Goal: Obtain resource: Download file/media

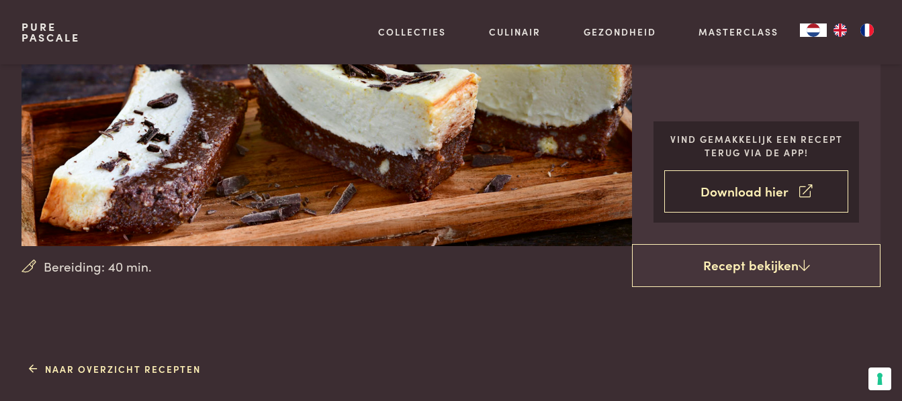
click at [742, 189] on link "Download hier" at bounding box center [756, 192] width 184 height 42
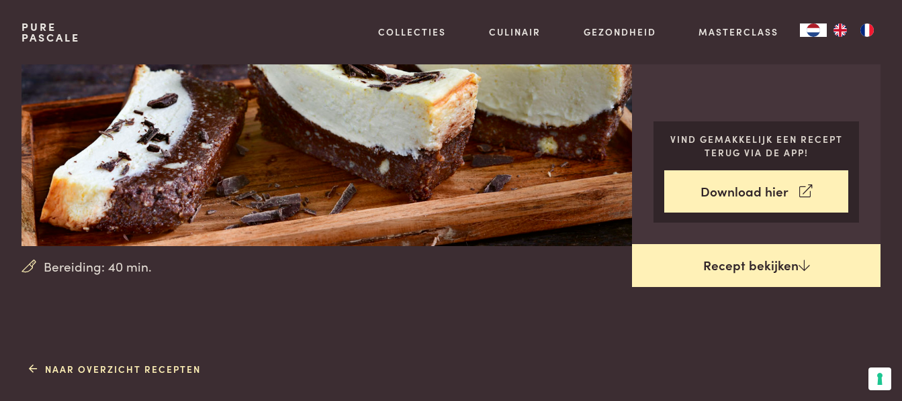
click at [718, 265] on link "Recept bekijken" at bounding box center [756, 265] width 248 height 43
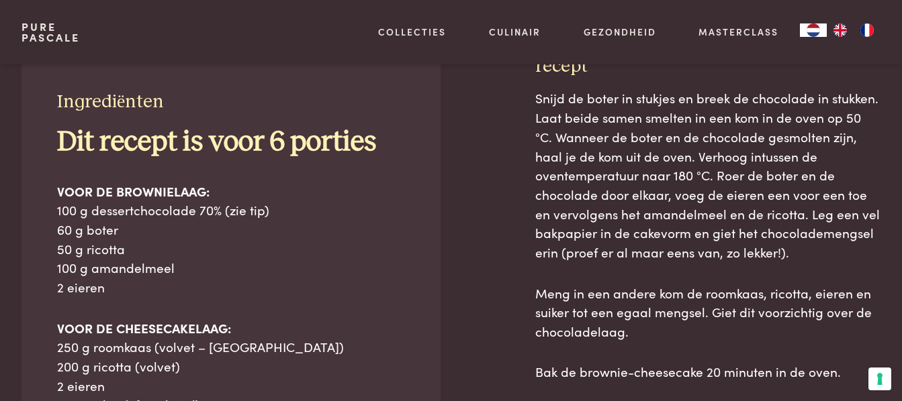
scroll to position [559, 0]
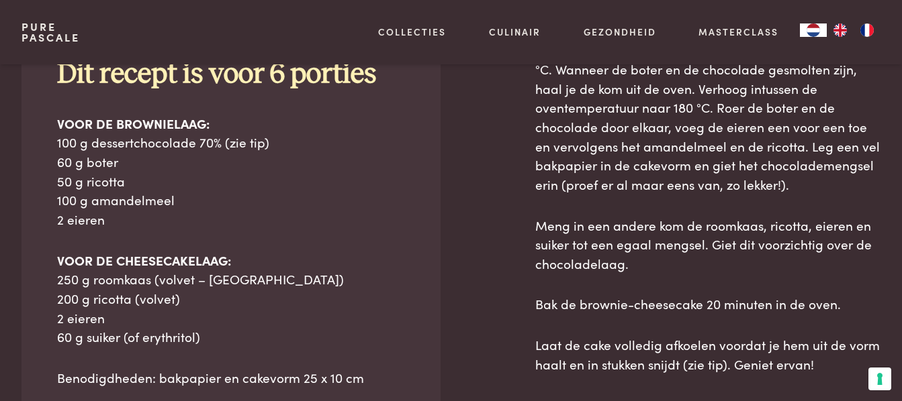
drag, startPoint x: 463, startPoint y: 209, endPoint x: 468, endPoint y: 228, distance: 18.7
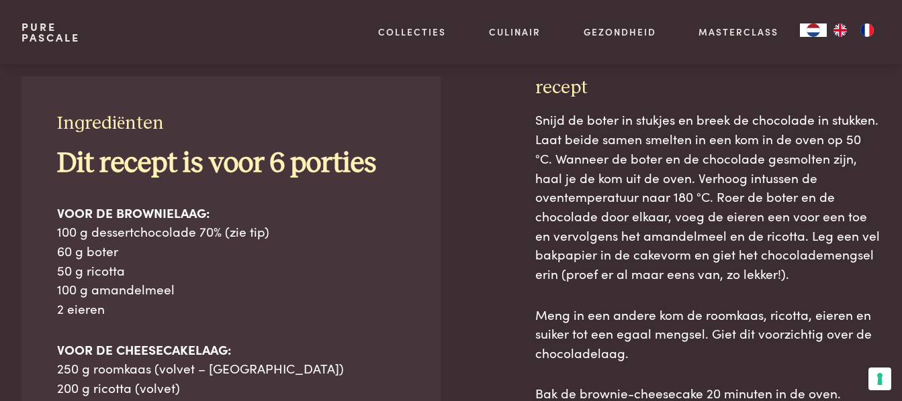
scroll to position [604, 0]
